Goal: Task Accomplishment & Management: Manage account settings

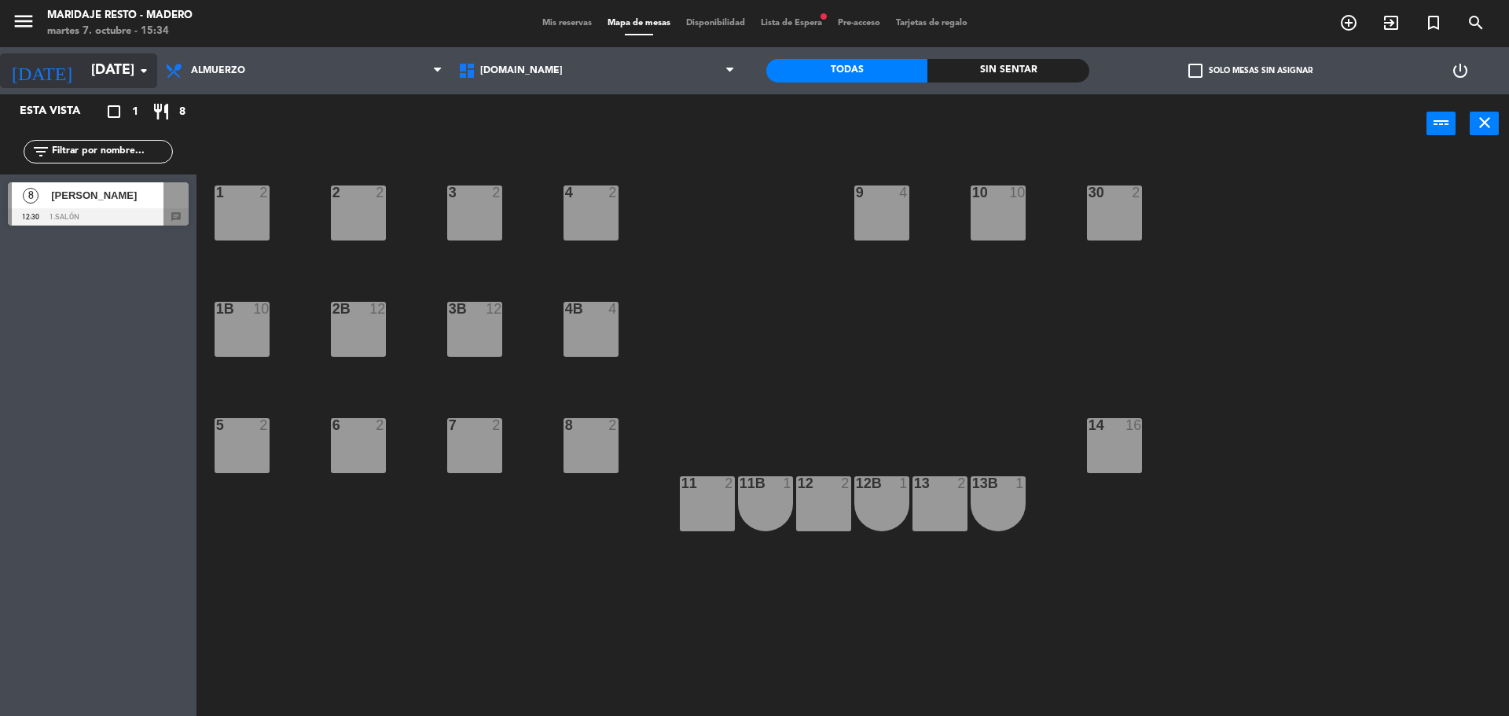
click at [134, 68] on icon "arrow_drop_down" at bounding box center [143, 70] width 19 height 19
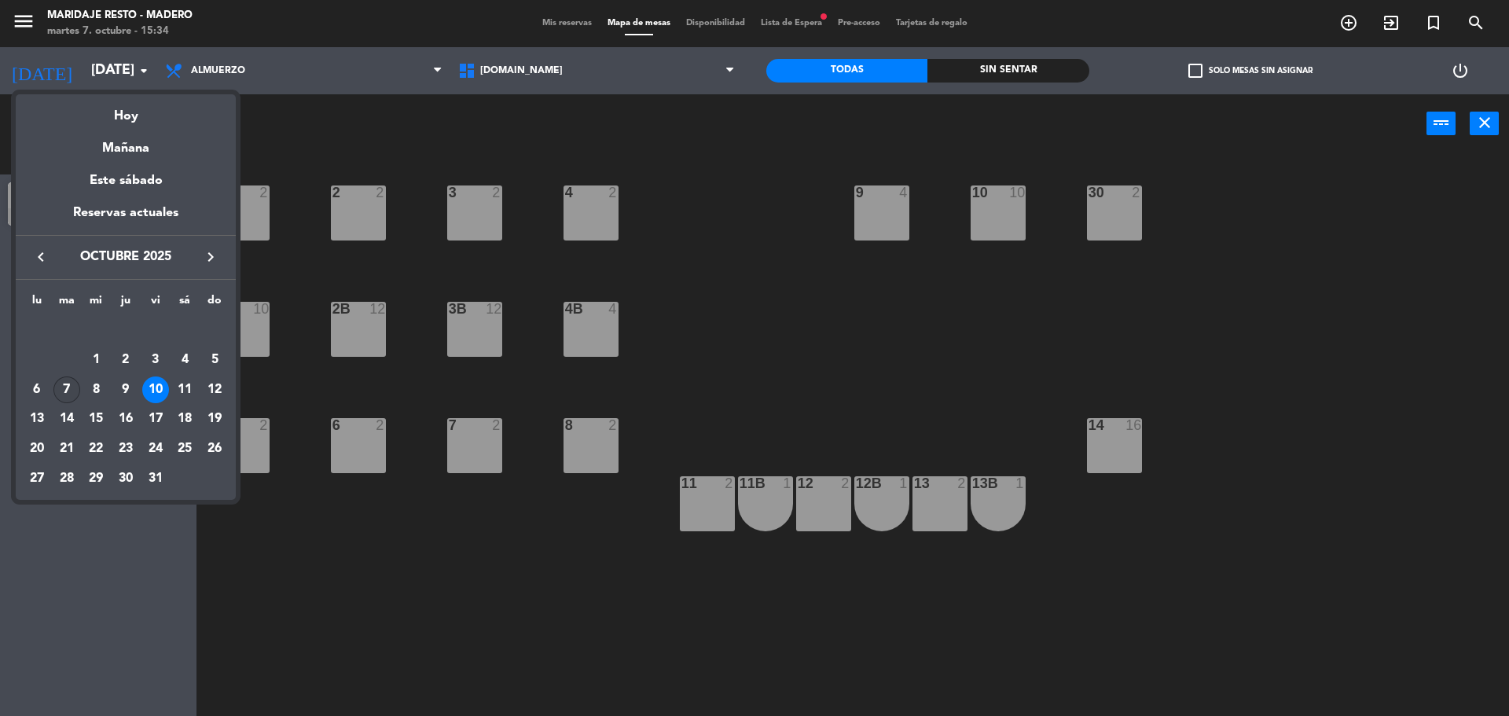
click at [56, 384] on div "7" at bounding box center [66, 389] width 27 height 27
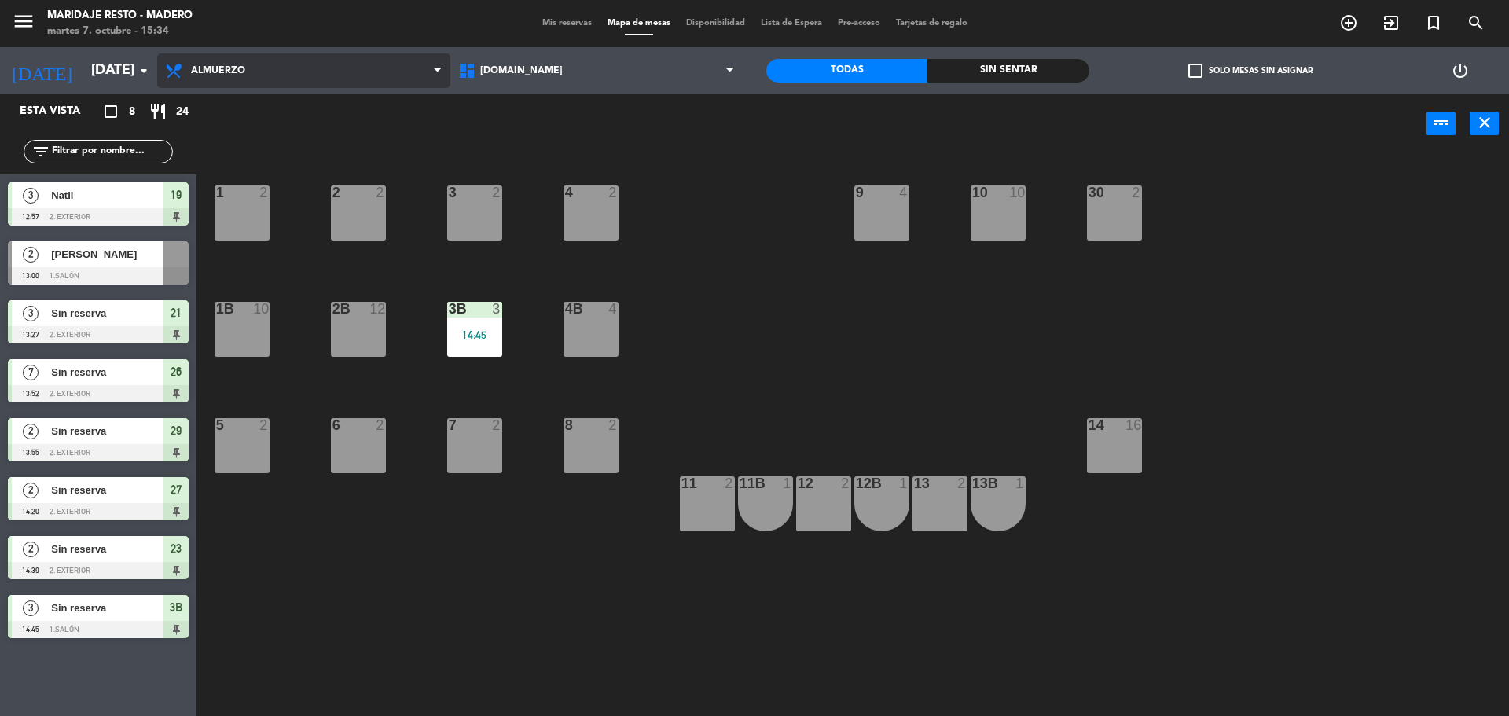
click at [219, 81] on span "Almuerzo" at bounding box center [303, 70] width 293 height 35
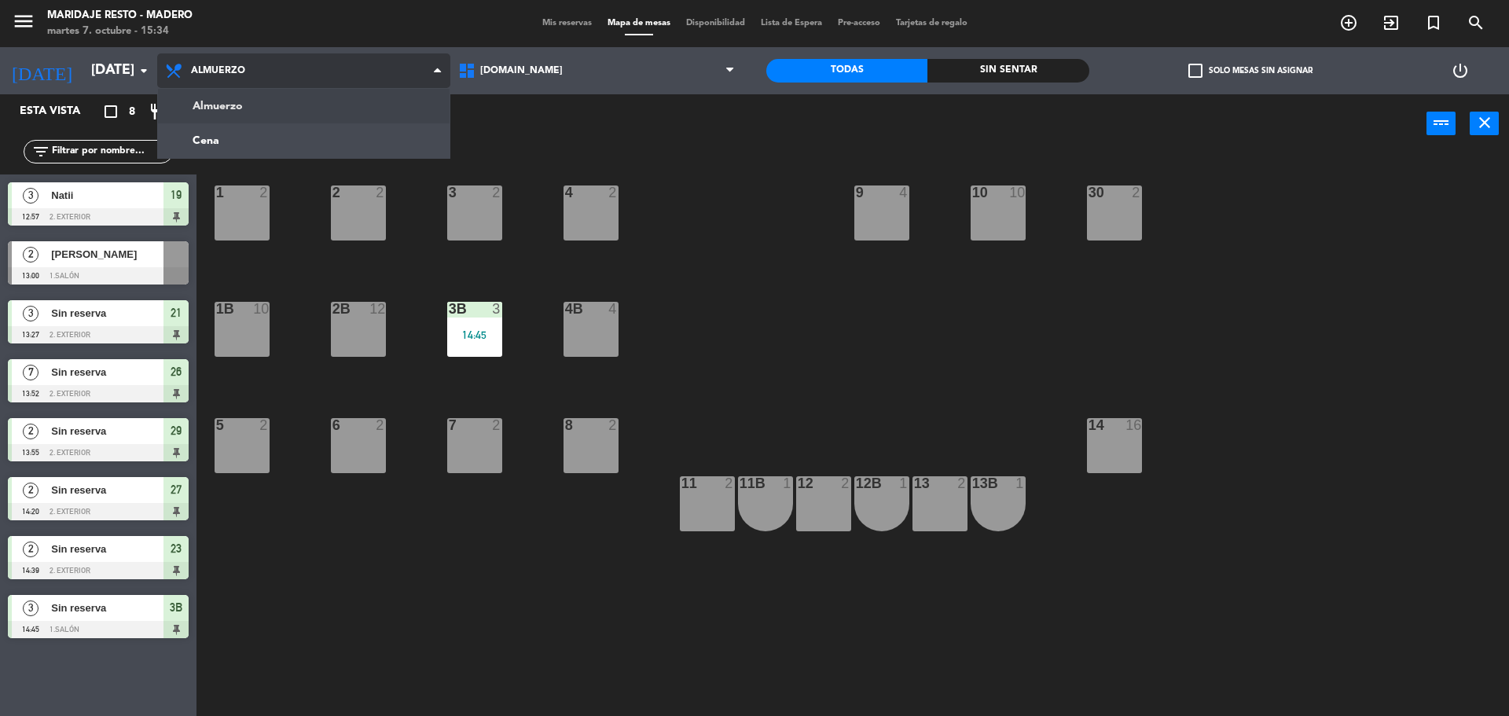
click at [229, 86] on span "Almuerzo" at bounding box center [303, 70] width 293 height 35
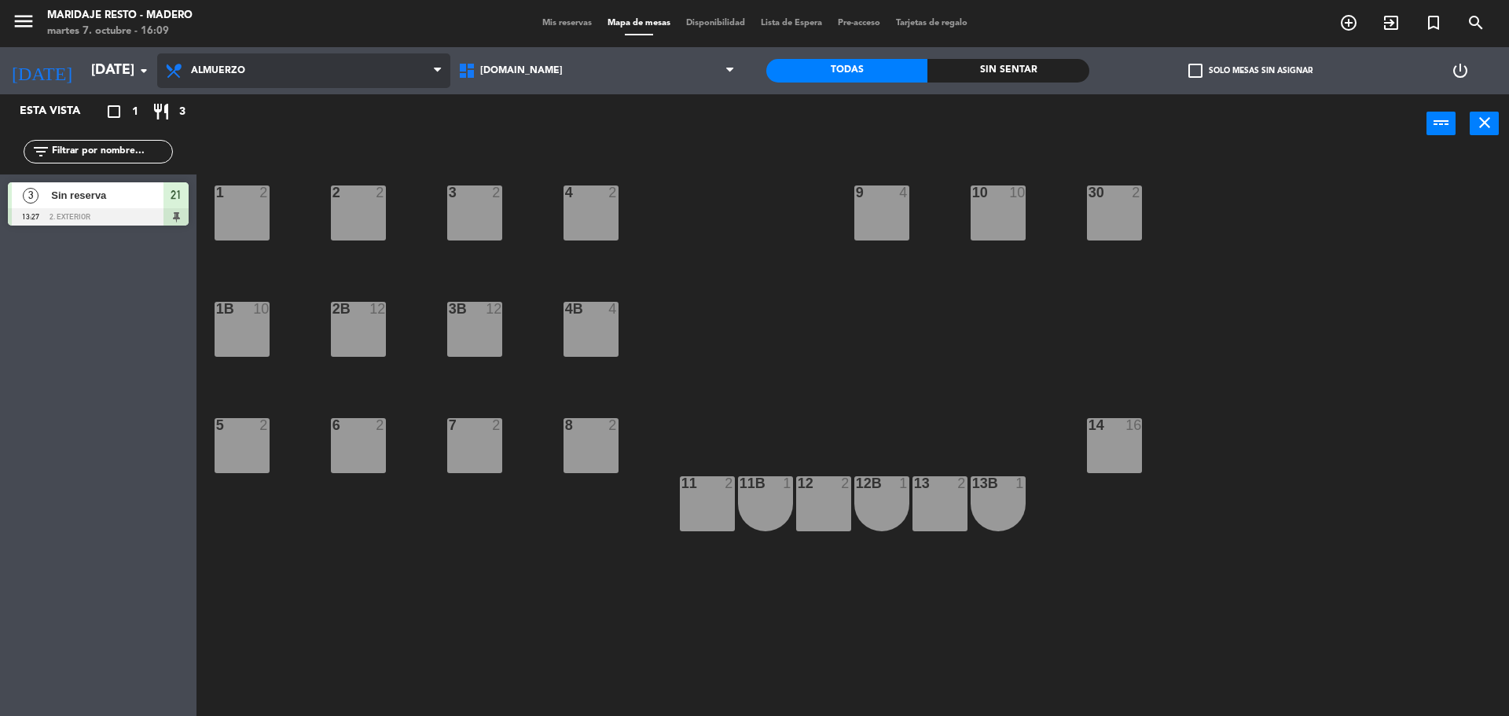
click at [228, 82] on span "Almuerzo" at bounding box center [303, 70] width 293 height 35
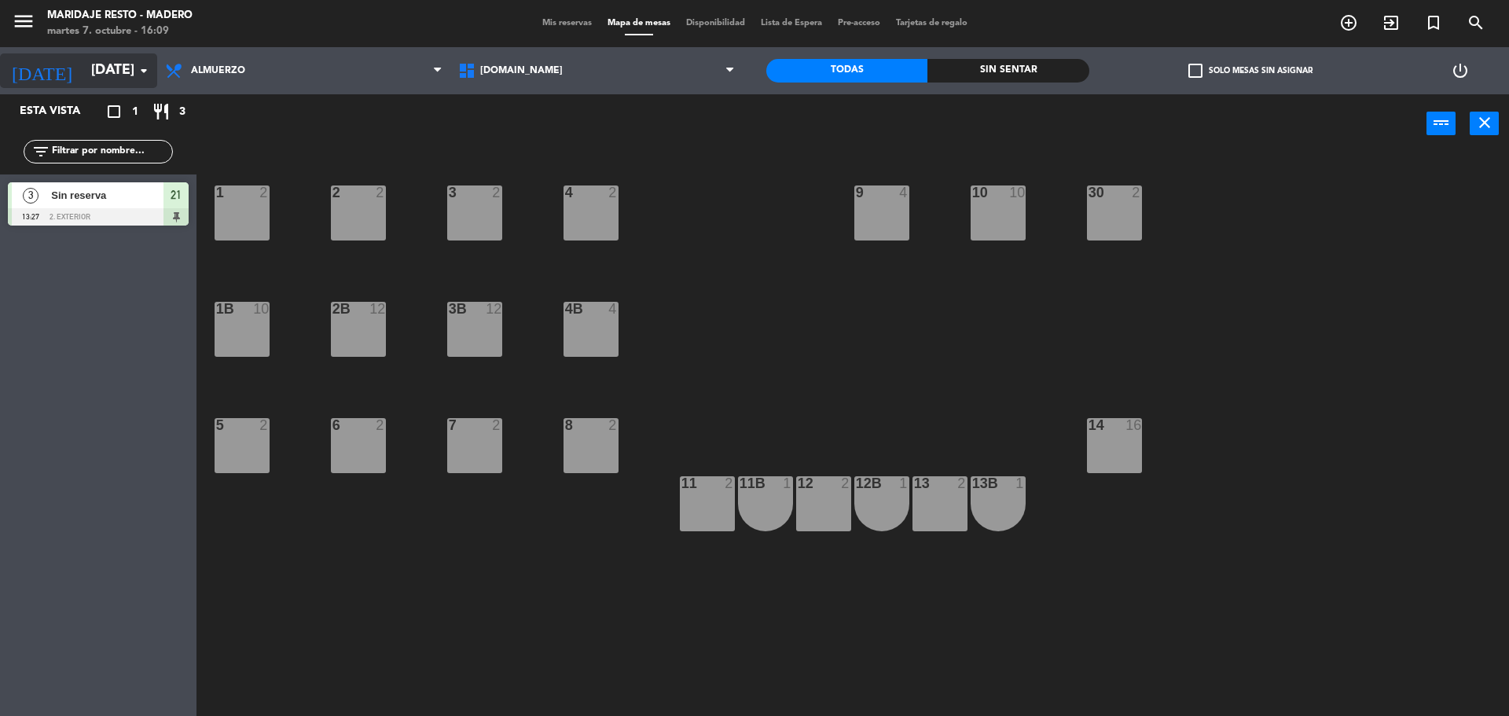
click at [130, 74] on input "[DATE]" at bounding box center [174, 70] width 182 height 31
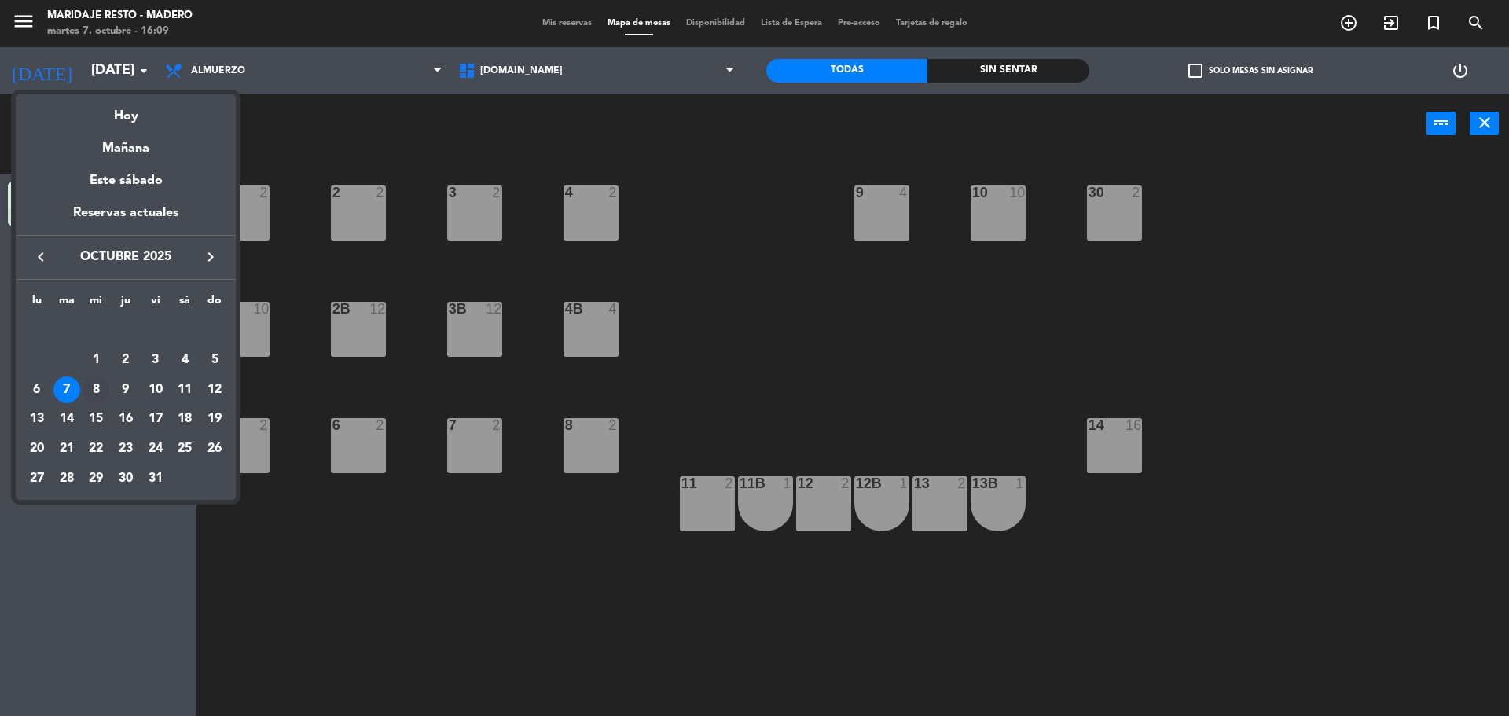
click at [91, 381] on div "8" at bounding box center [96, 389] width 27 height 27
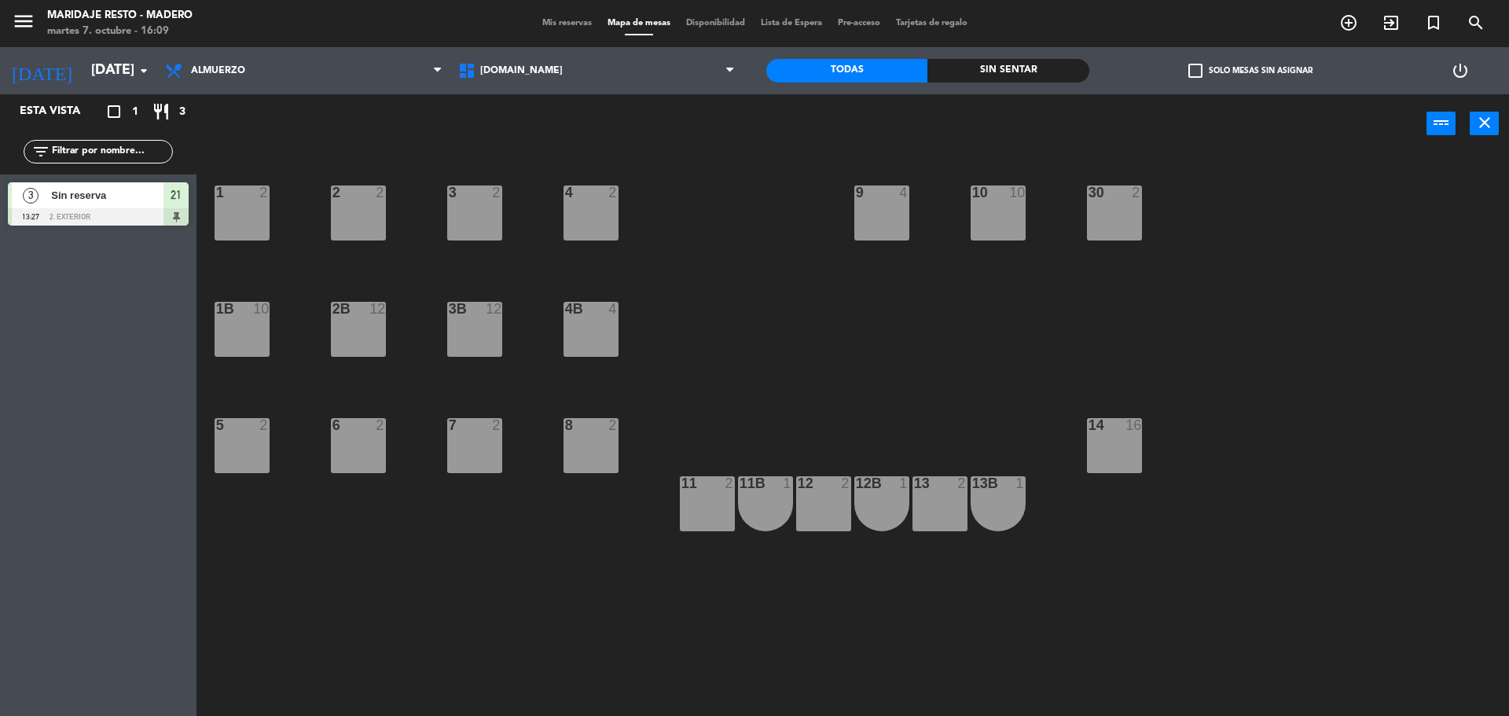
type input "[DATE]"
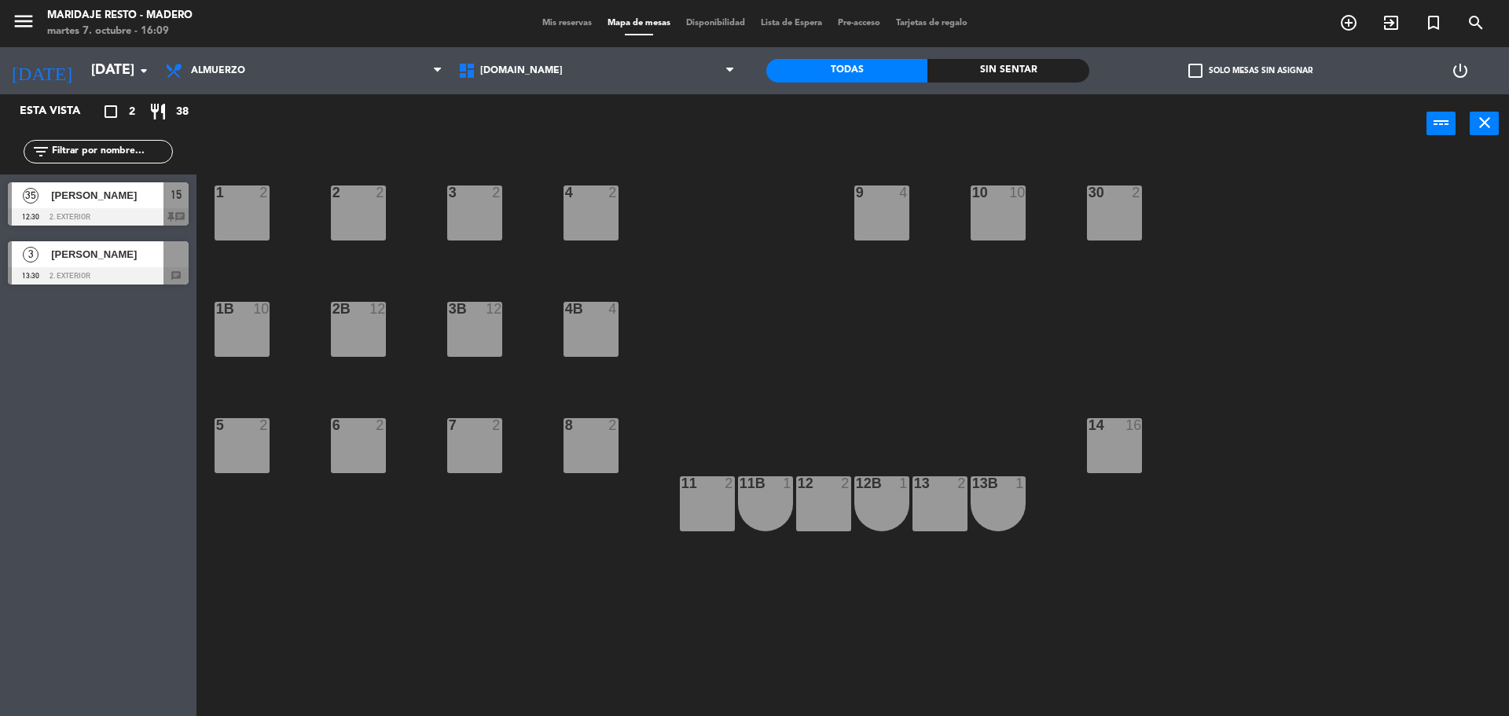
click at [133, 258] on span "[PERSON_NAME]" at bounding box center [107, 254] width 112 height 17
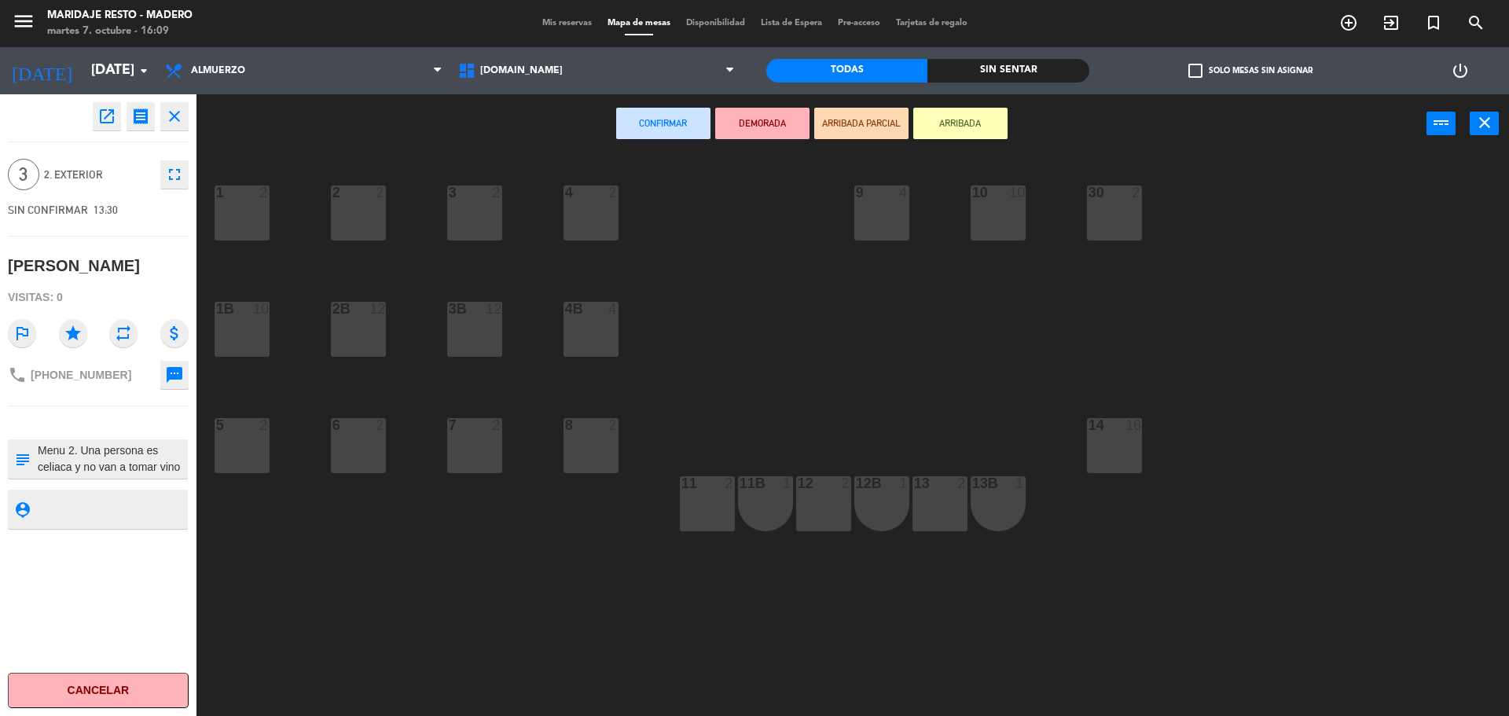
click at [176, 127] on button "close" at bounding box center [174, 116] width 28 height 28
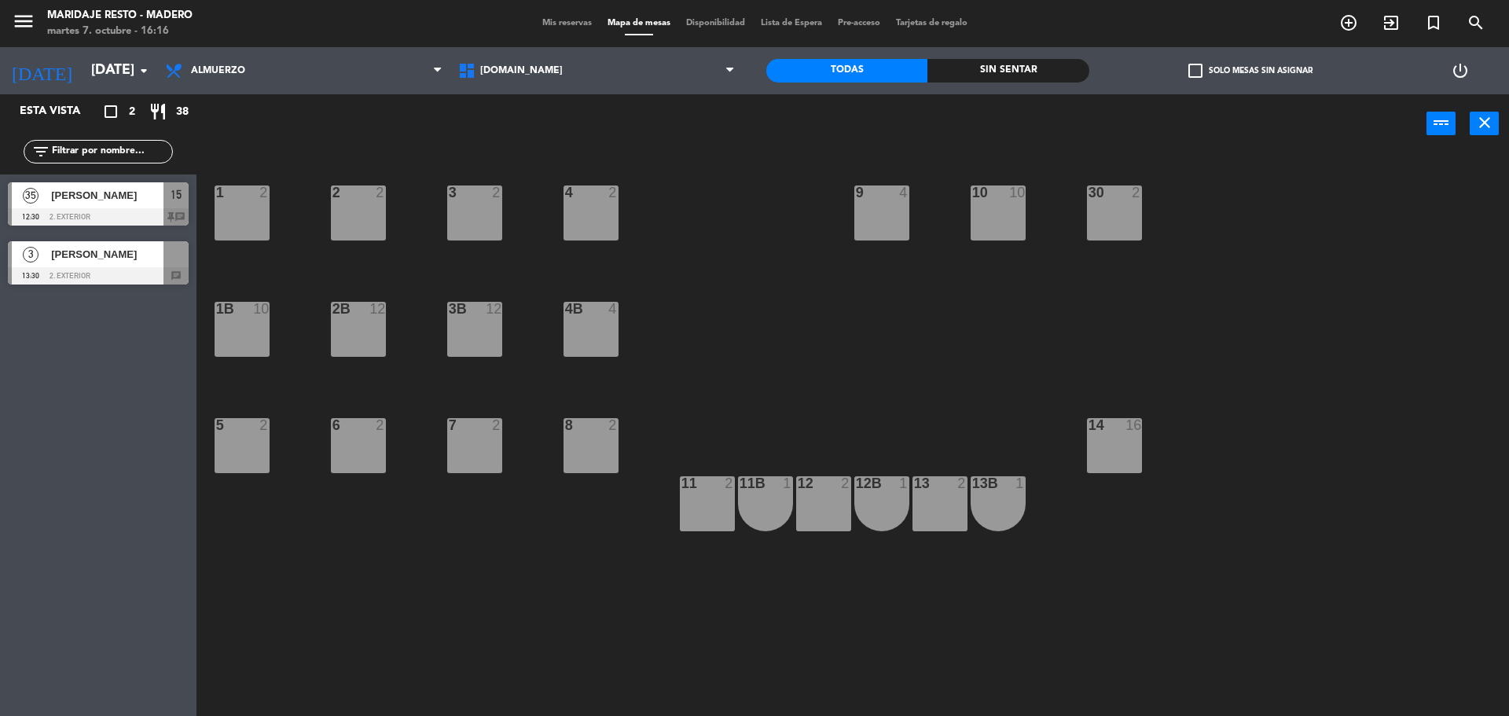
click at [58, 253] on span "[PERSON_NAME]" at bounding box center [107, 254] width 112 height 17
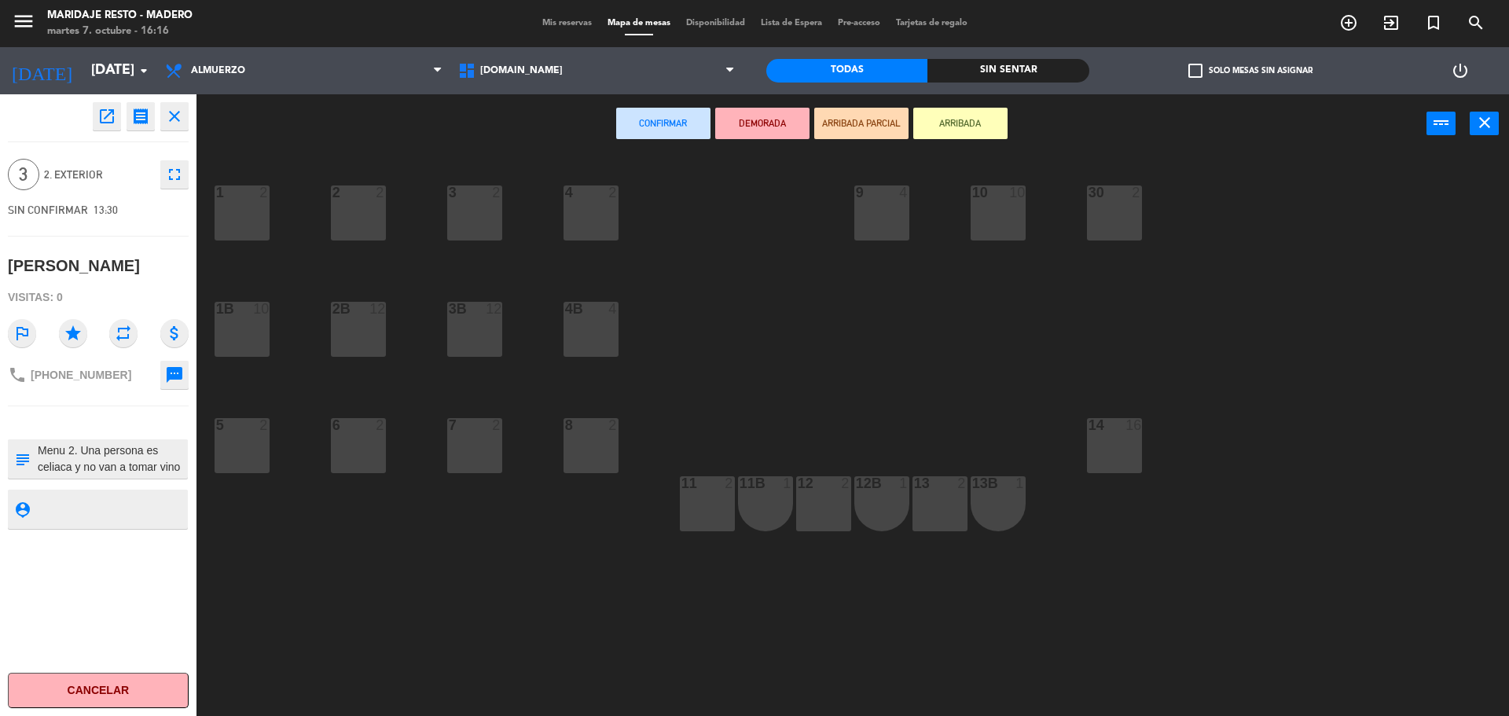
click at [64, 174] on span "2. Exterior" at bounding box center [98, 175] width 108 height 18
click at [26, 176] on span "3" at bounding box center [23, 174] width 31 height 31
click at [112, 125] on icon "open_in_new" at bounding box center [106, 116] width 19 height 19
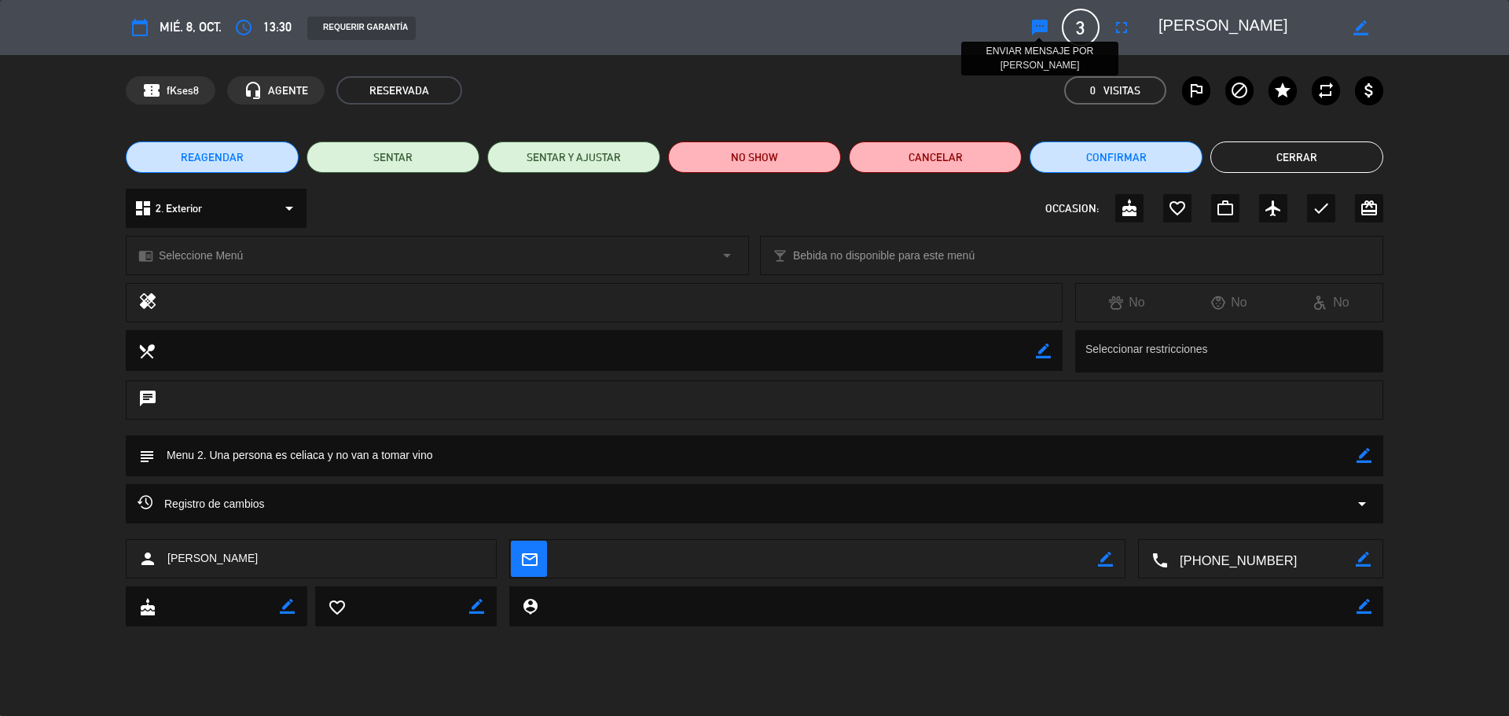
click at [1040, 24] on icon "sms" at bounding box center [1039, 27] width 19 height 19
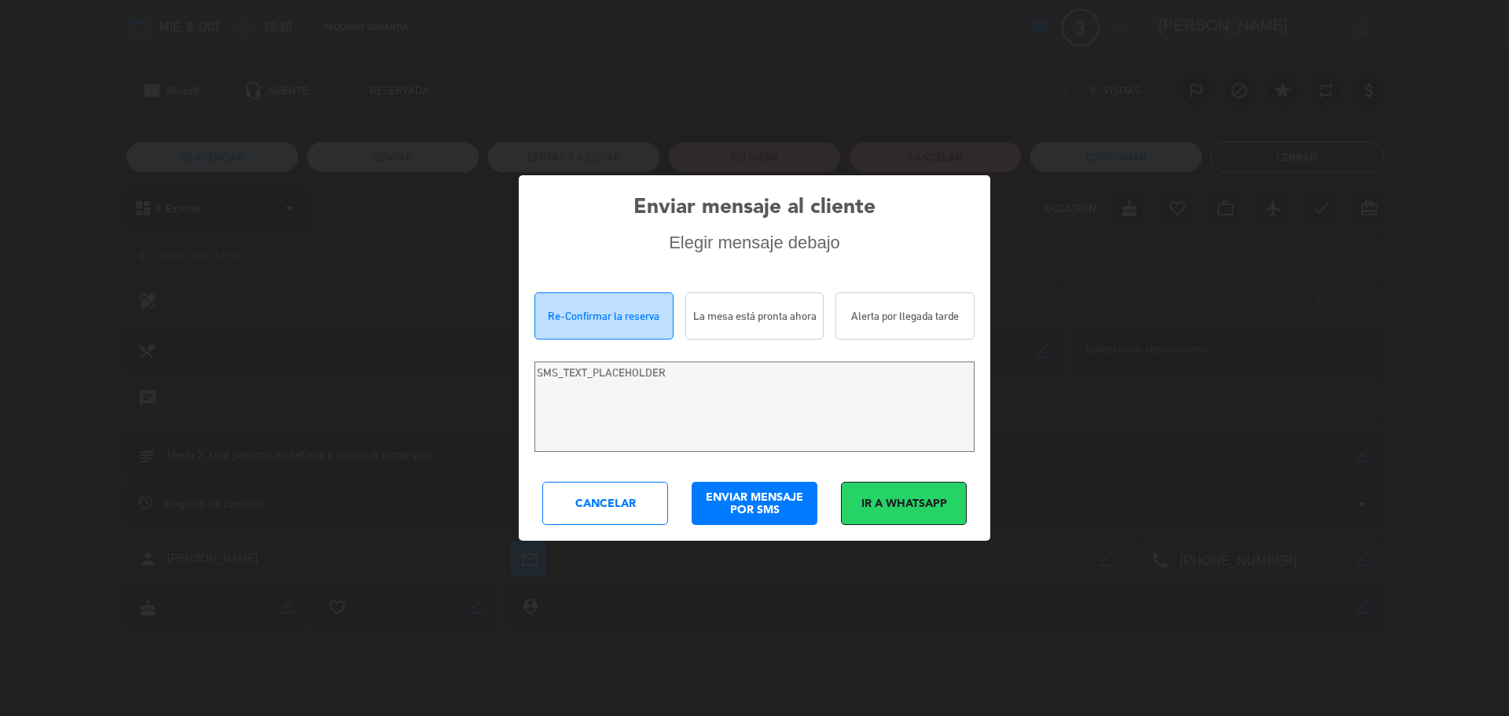
type textarea "Hola [PERSON_NAME]! Estamos escribiendo para re-confirmar su reserva en Maridaj…"
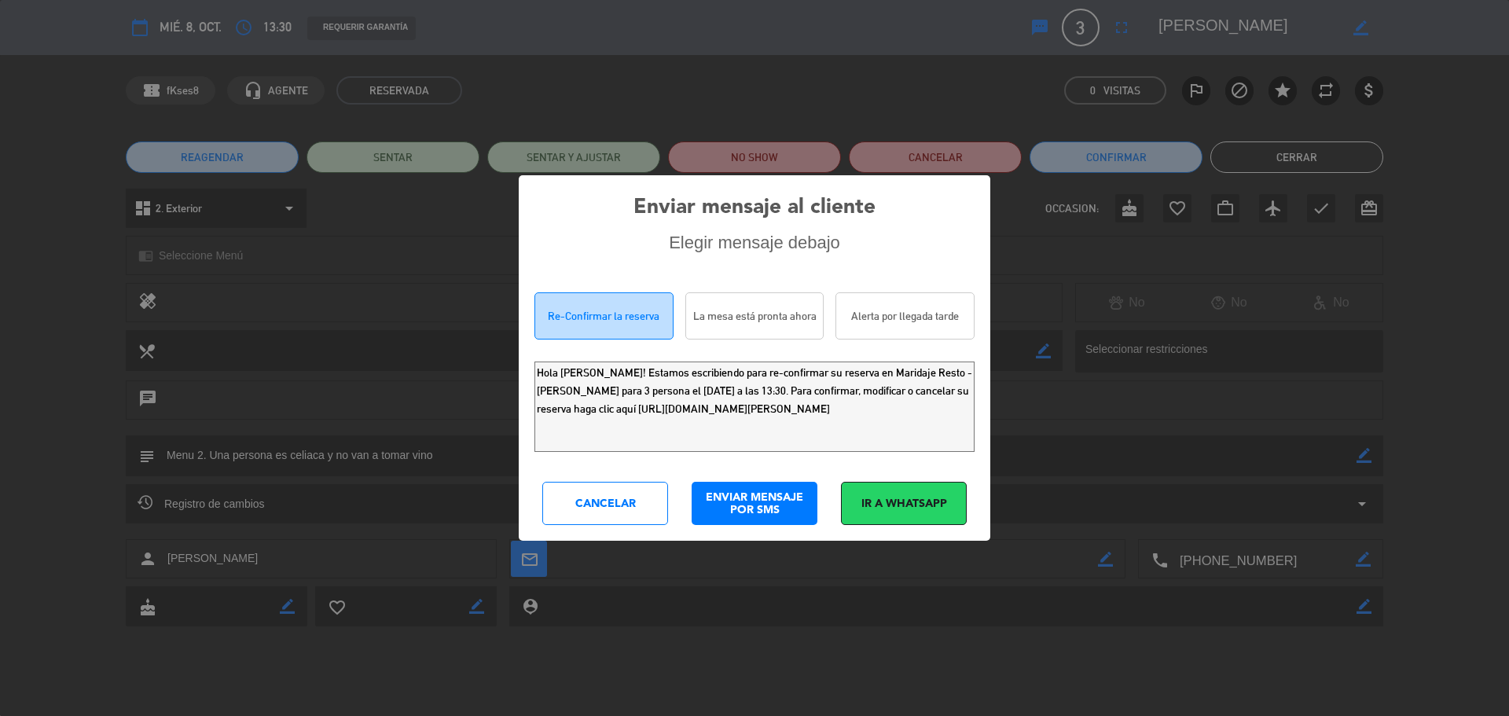
click at [634, 509] on div "Cancelar" at bounding box center [605, 503] width 126 height 43
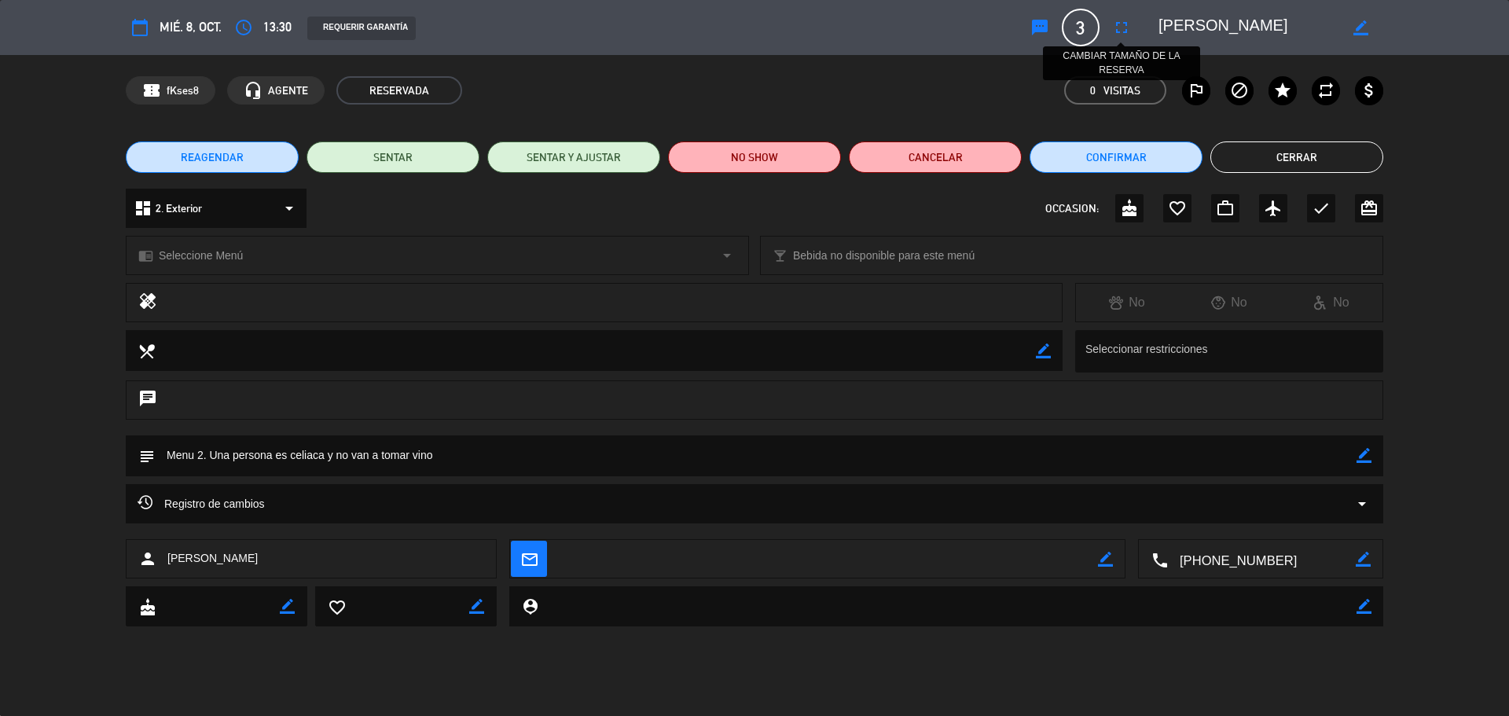
click at [1120, 27] on icon "fullscreen" at bounding box center [1121, 27] width 19 height 19
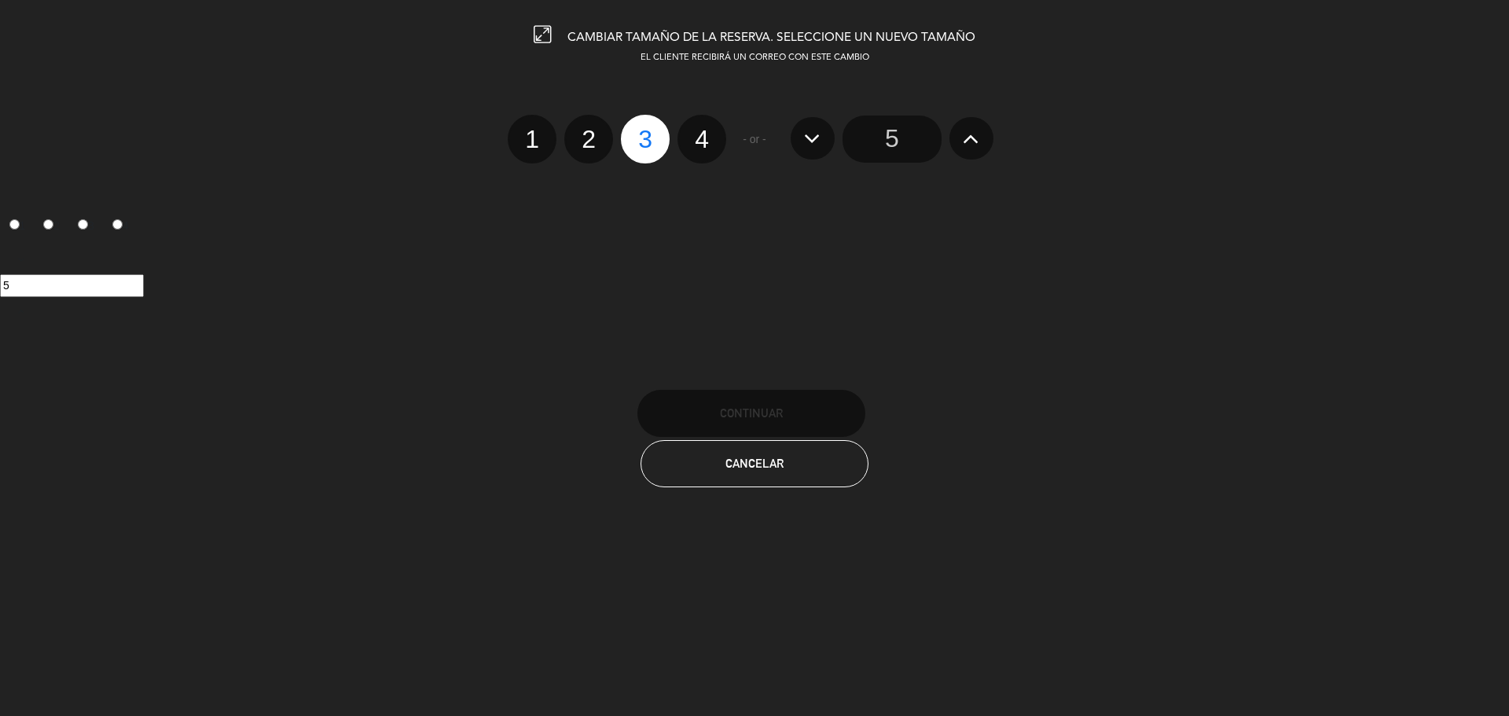
click at [593, 145] on label "2" at bounding box center [588, 139] width 49 height 49
click at [592, 130] on input "2" at bounding box center [587, 125] width 10 height 10
radio input "true"
radio input "false"
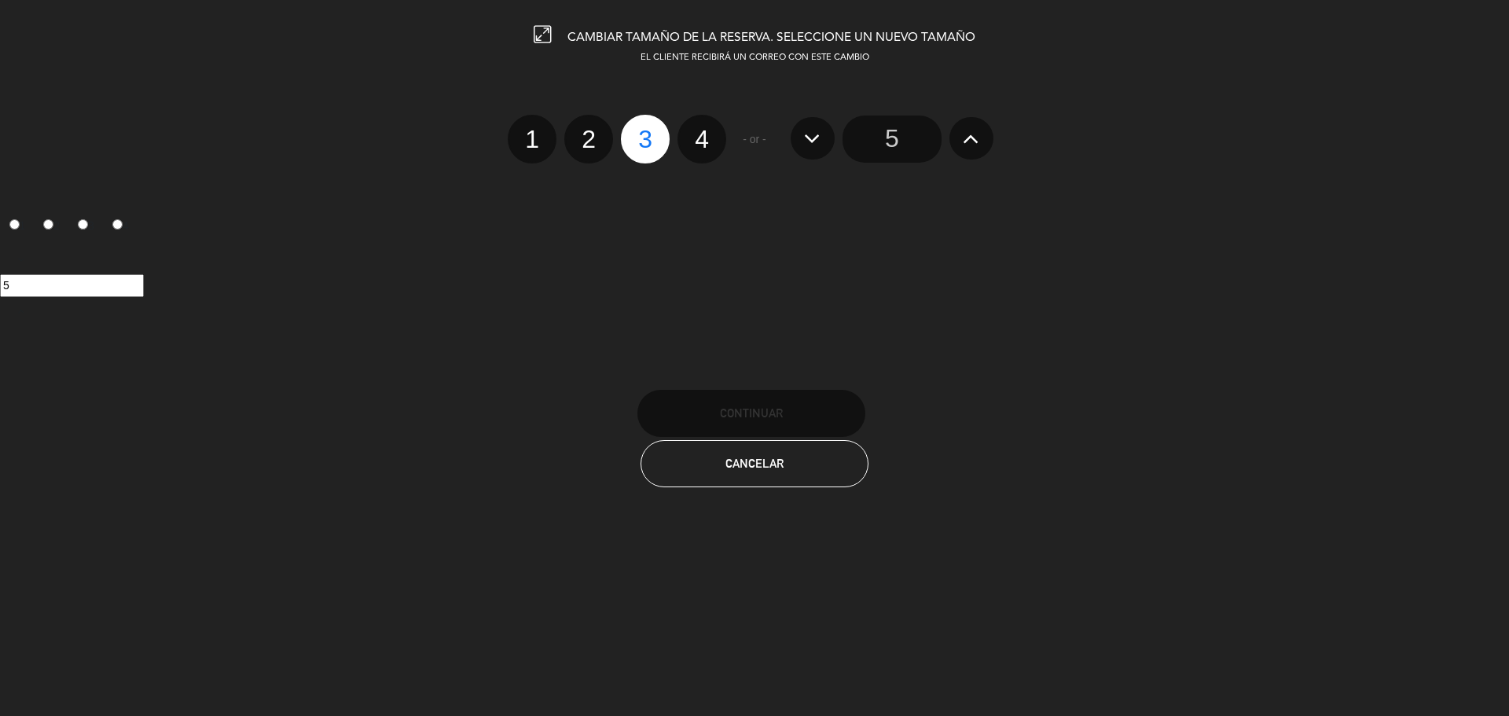
radio input "false"
radio input "true"
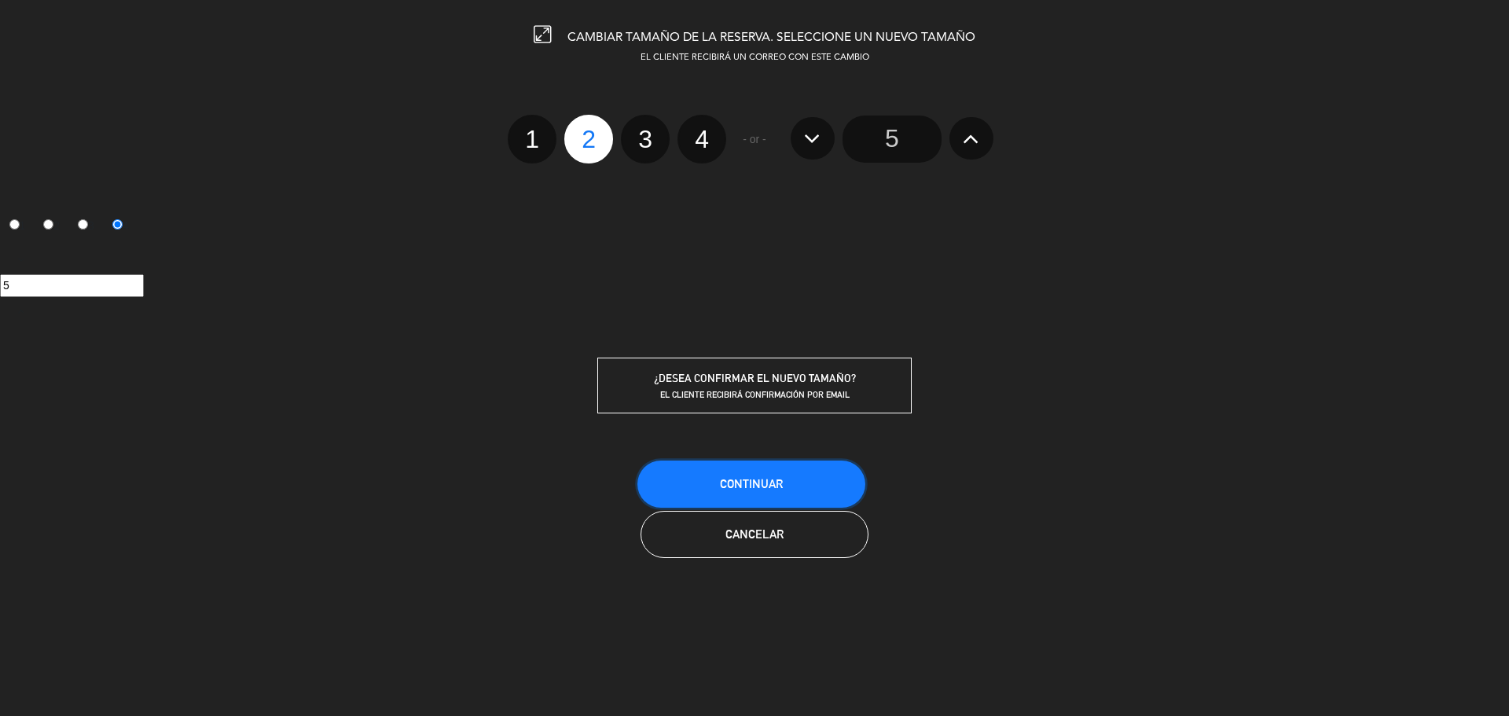
click at [745, 491] on button "Continuar" at bounding box center [751, 484] width 228 height 47
